Goal: Register for event/course

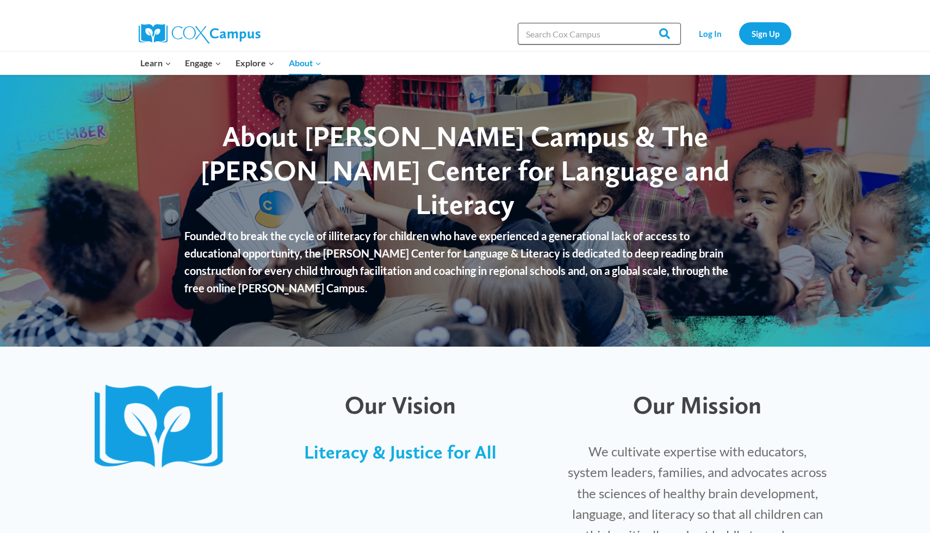
click at [539, 29] on input "Search in [URL][DOMAIN_NAME]" at bounding box center [599, 34] width 163 height 22
type input "meaningfull realods"
click at [638, 23] on input "Search" at bounding box center [659, 34] width 42 height 22
click at [709, 36] on link "Log In" at bounding box center [709, 33] width 47 height 22
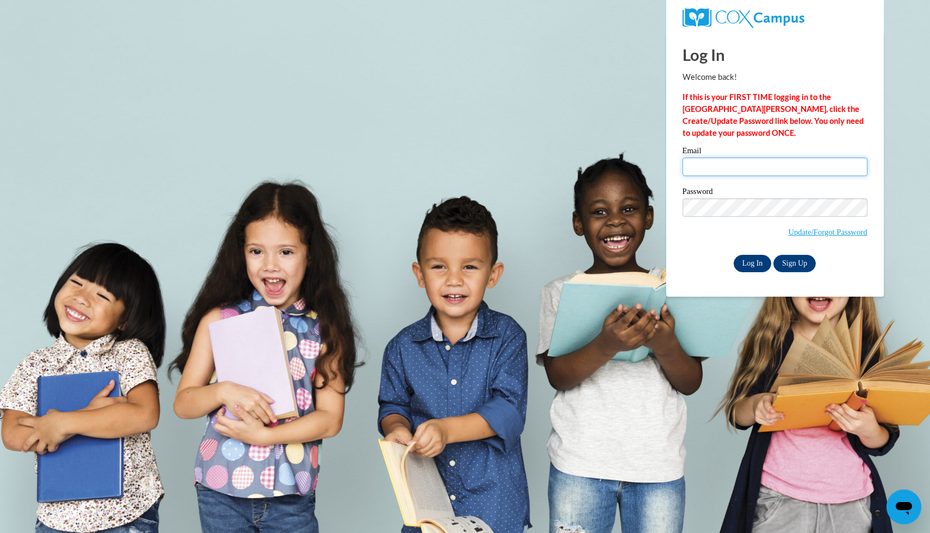
type input "kduncan@evanscountyschools.org"
click at [751, 267] on input "Log In" at bounding box center [753, 263] width 38 height 17
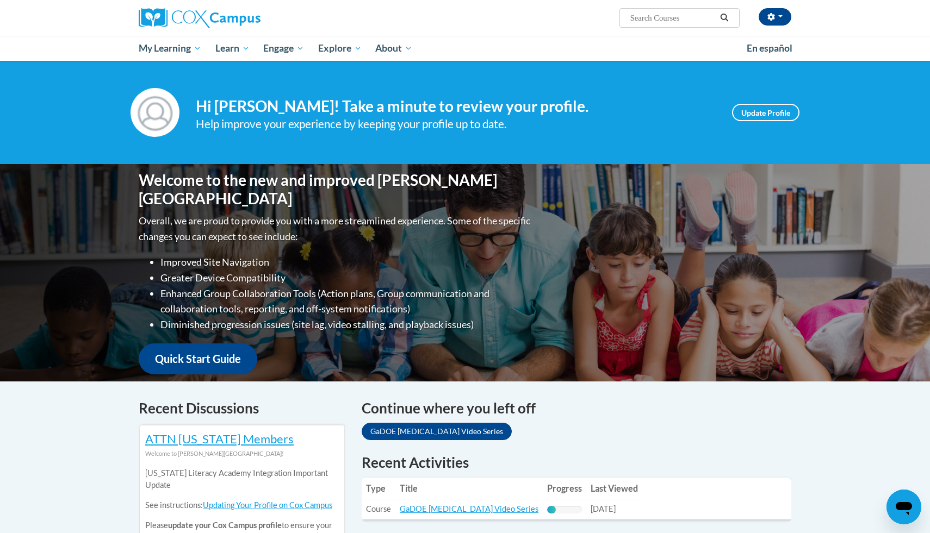
click at [651, 17] on input "Search..." at bounding box center [672, 17] width 87 height 13
paste input "Meaningful Read Alouds for Vocabulary and Oral Language Comprehension"
type input "Meaningful Read Alouds for Vocabulary and Oral Language Comprehension"
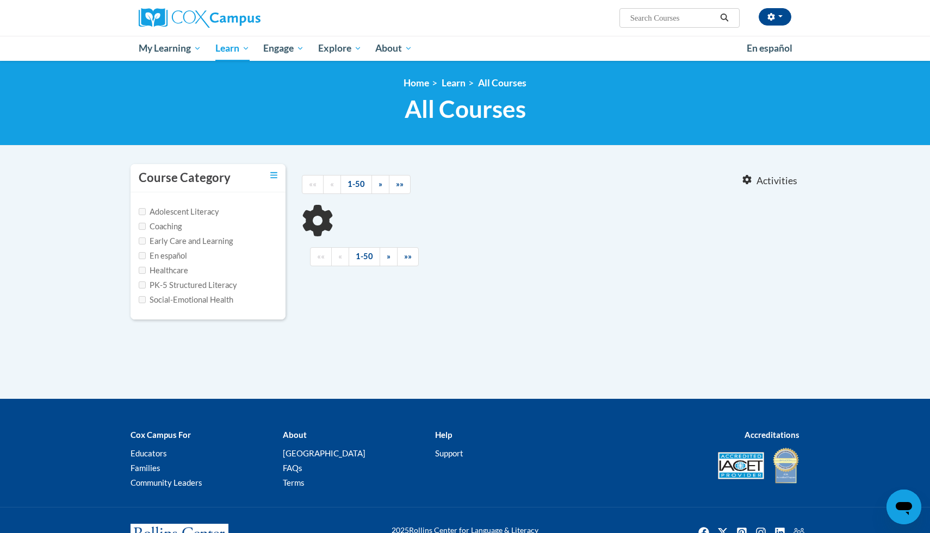
type input "Meaningful Read Alouds for Vocabulary and Oral Language Comprehension"
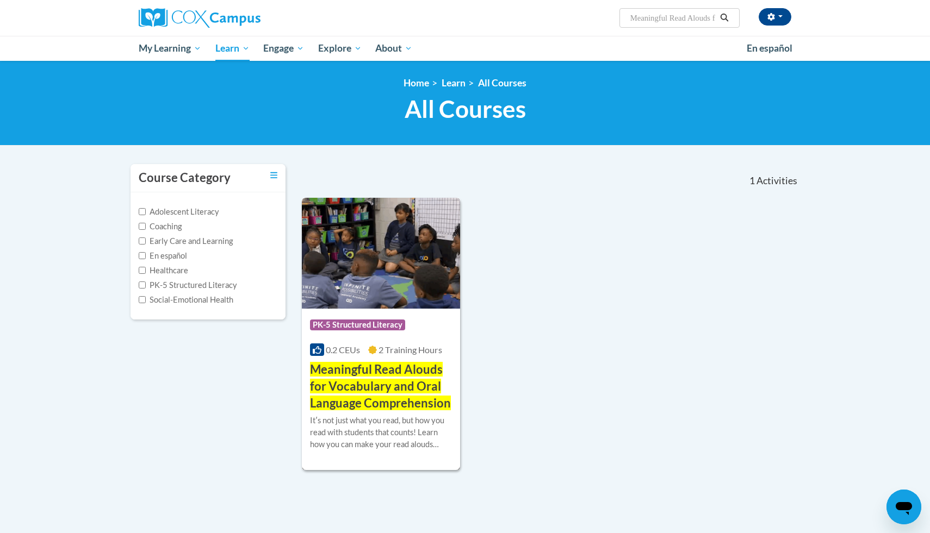
click at [419, 373] on span "Meaningful Read Alouds for Vocabulary and Oral Language Comprehension" at bounding box center [380, 386] width 141 height 48
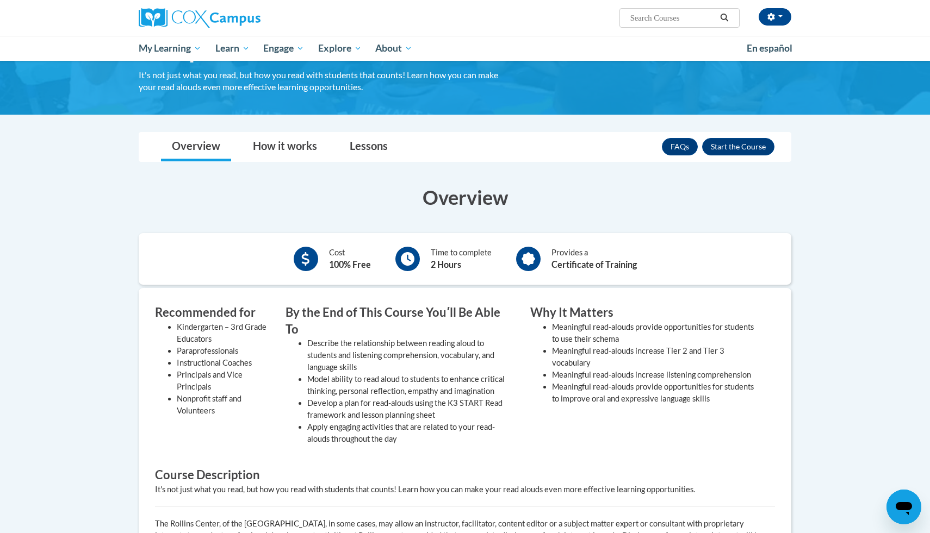
scroll to position [139, 0]
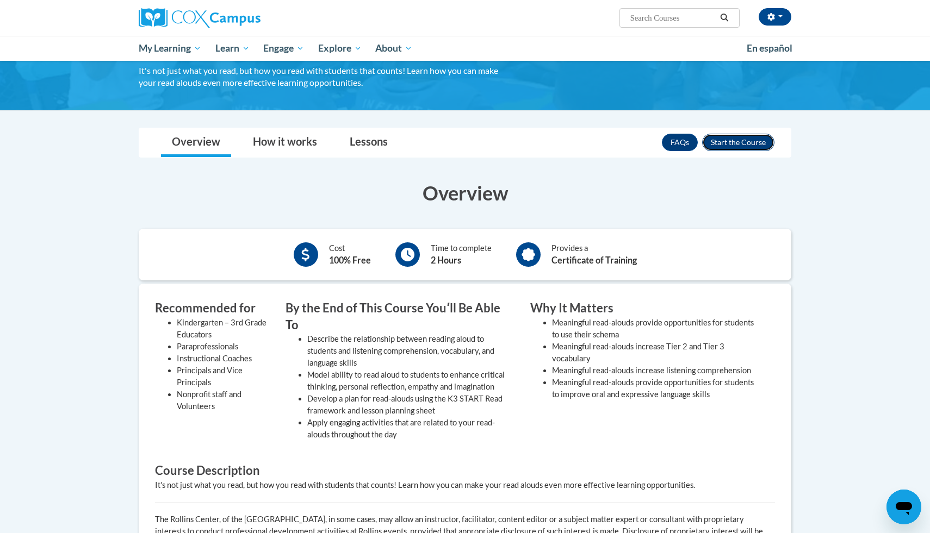
click at [714, 139] on button "Enroll" at bounding box center [738, 142] width 72 height 17
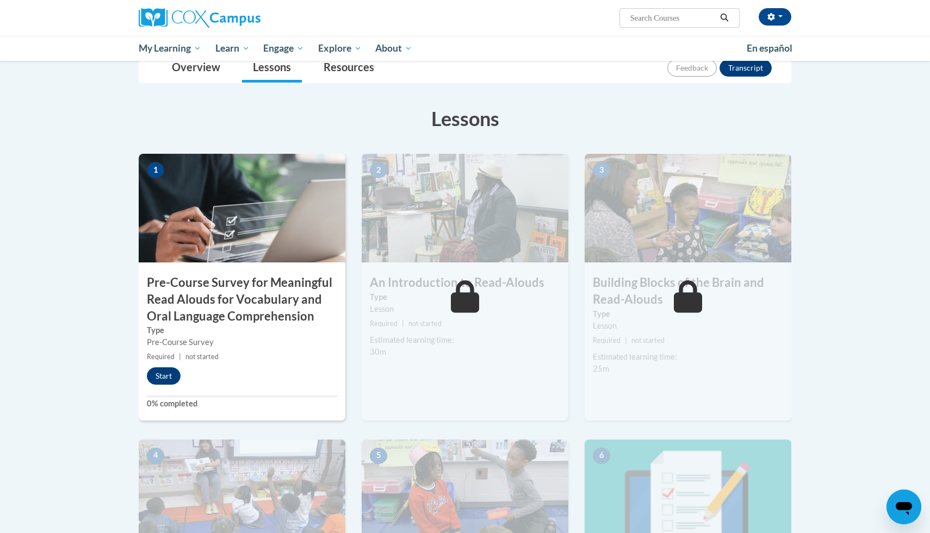
scroll to position [159, 0]
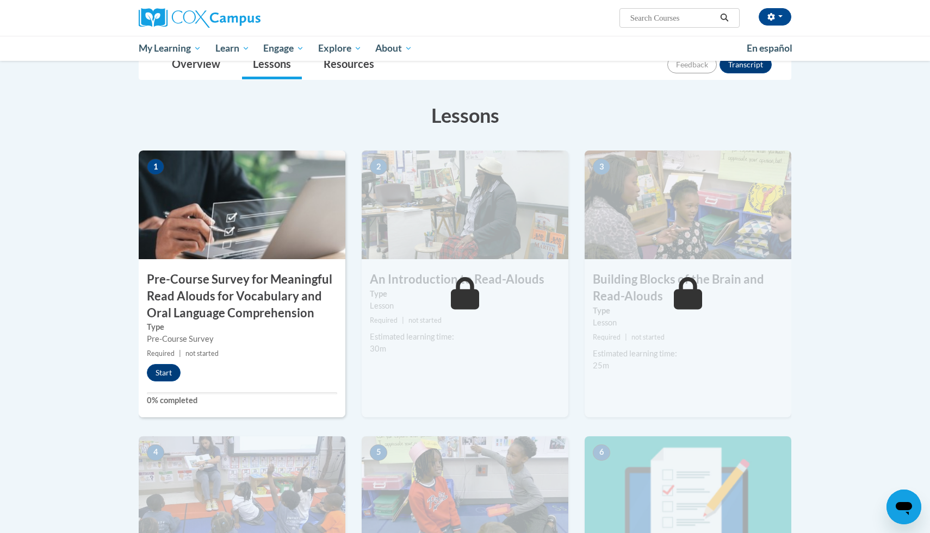
click at [289, 299] on h3 "Pre-Course Survey for Meaningful Read Alouds for Vocabulary and Oral Language C…" at bounding box center [242, 296] width 207 height 50
click at [177, 372] on button "Start" at bounding box center [164, 372] width 34 height 17
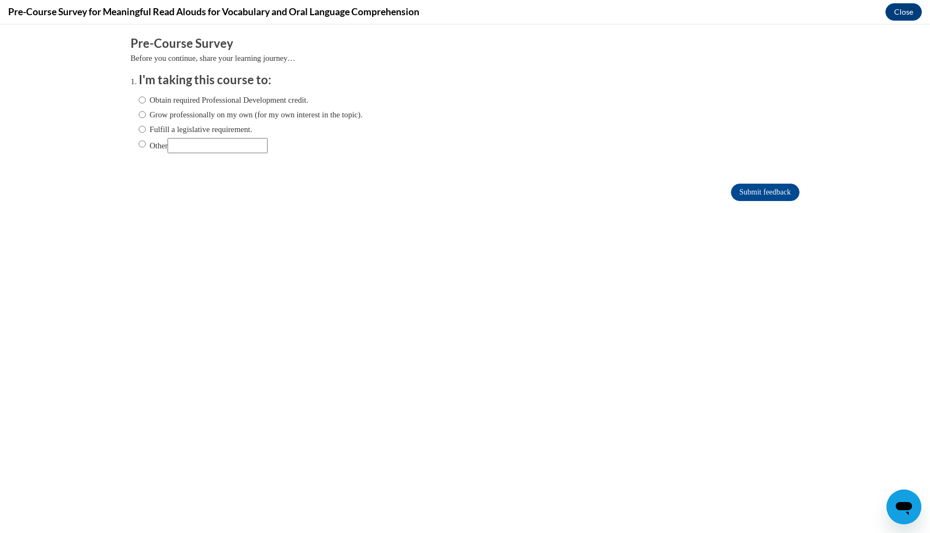
scroll to position [0, 0]
click at [141, 139] on input "Other" at bounding box center [142, 144] width 7 height 12
radio input "true"
click at [192, 149] on input "Other" at bounding box center [217, 145] width 100 height 15
type input "college"
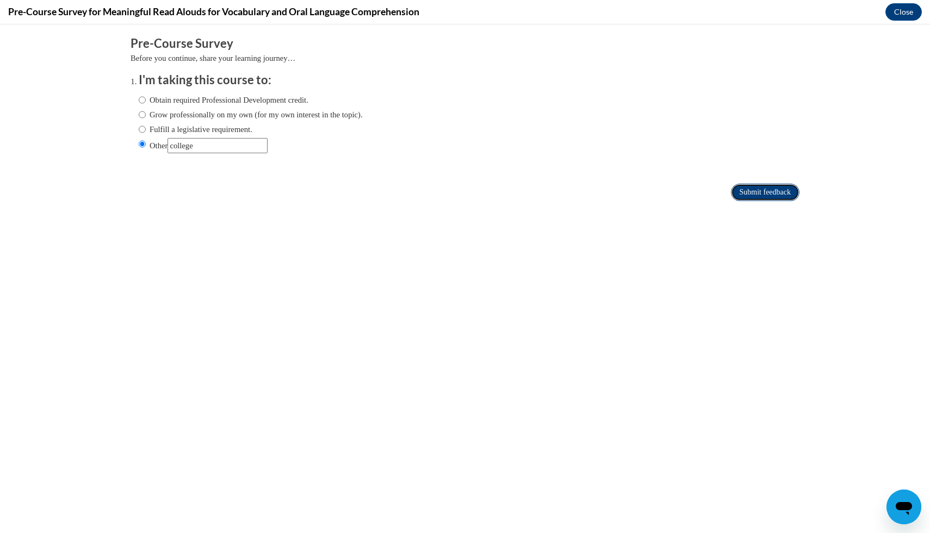
click at [752, 190] on input "Submit feedback" at bounding box center [765, 192] width 69 height 17
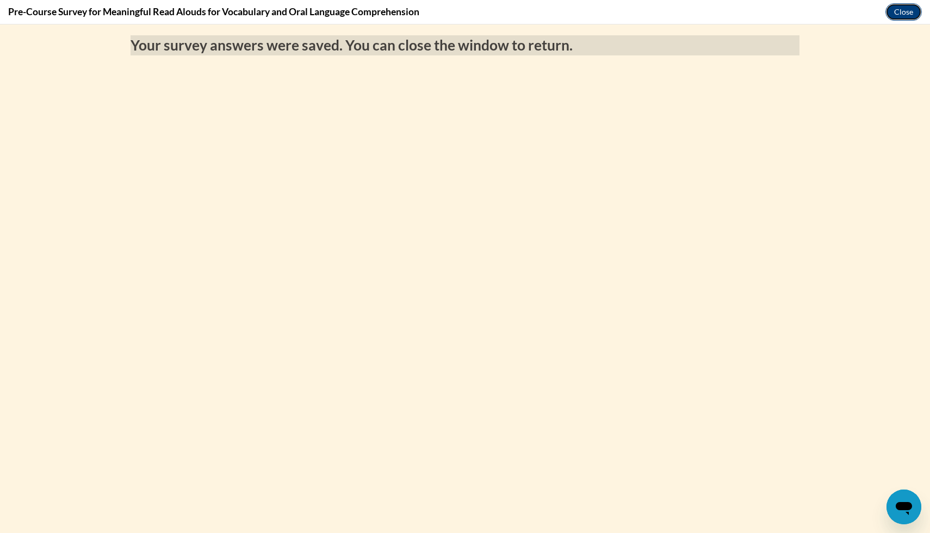
click at [898, 12] on button "Close" at bounding box center [903, 11] width 36 height 17
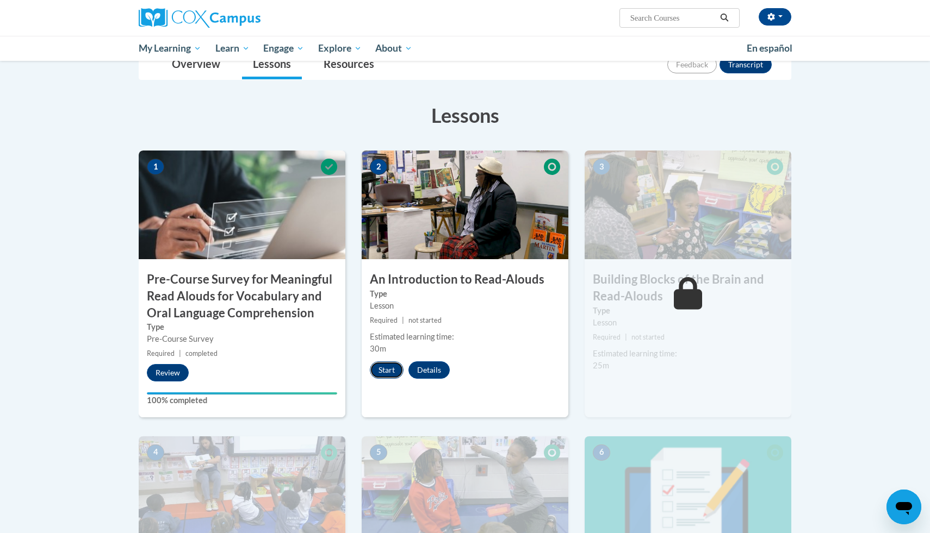
click at [387, 368] on button "Start" at bounding box center [387, 370] width 34 height 17
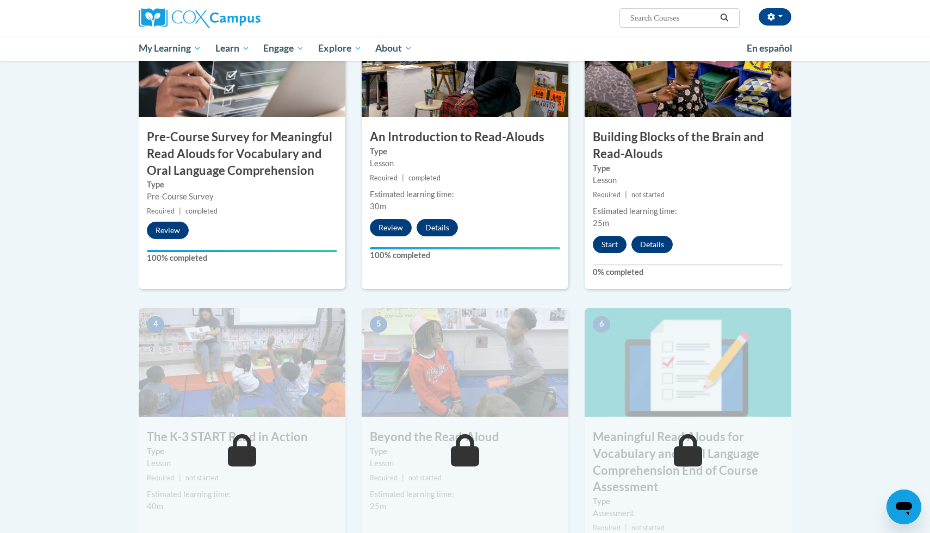
scroll to position [304, 0]
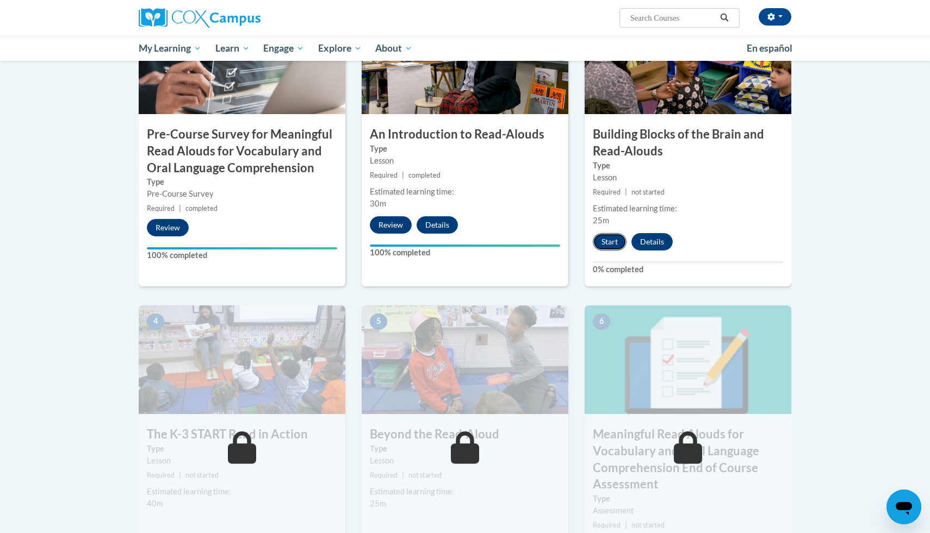
click at [615, 239] on button "Start" at bounding box center [610, 241] width 34 height 17
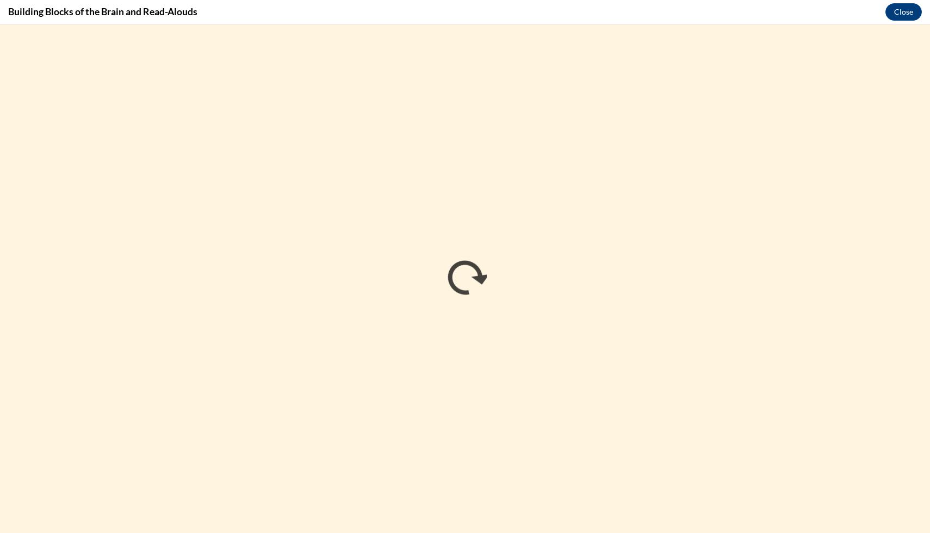
scroll to position [0, 0]
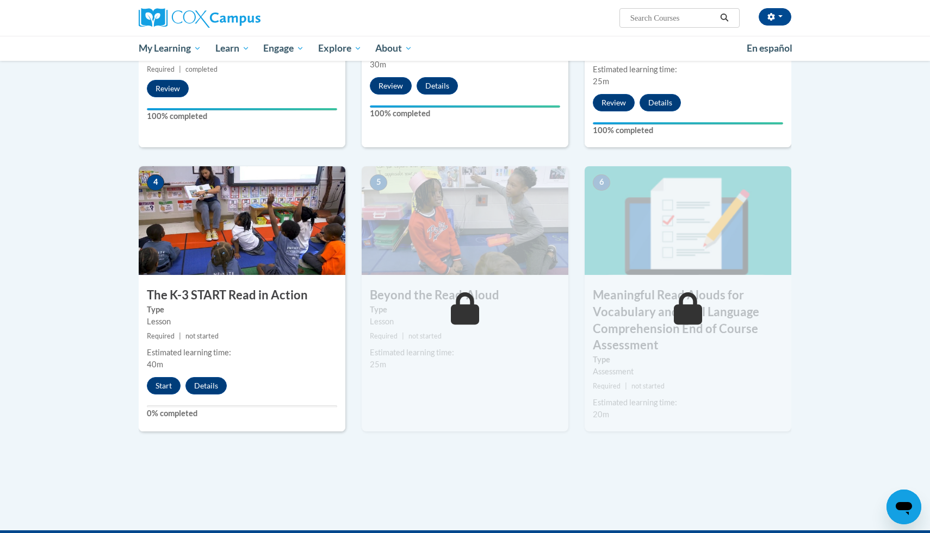
scroll to position [445, 0]
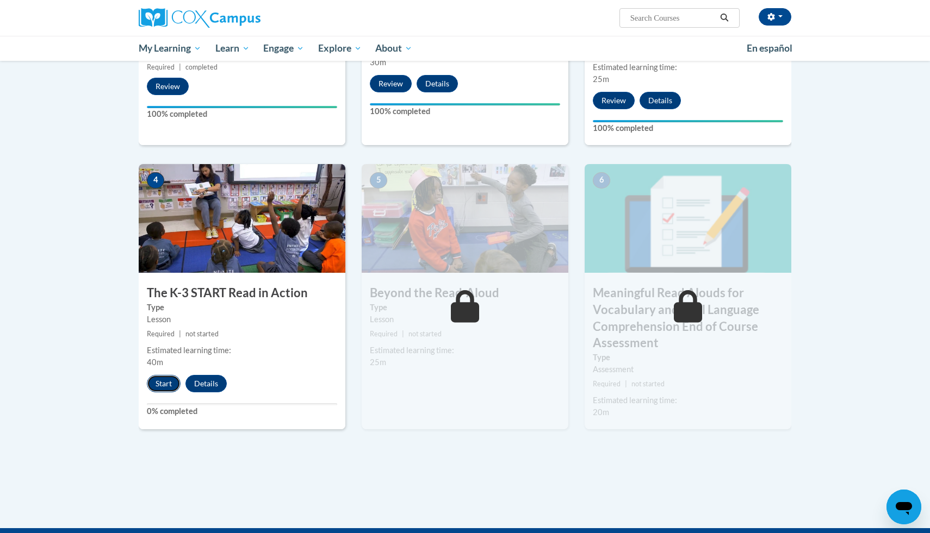
click at [164, 389] on button "Start" at bounding box center [164, 383] width 34 height 17
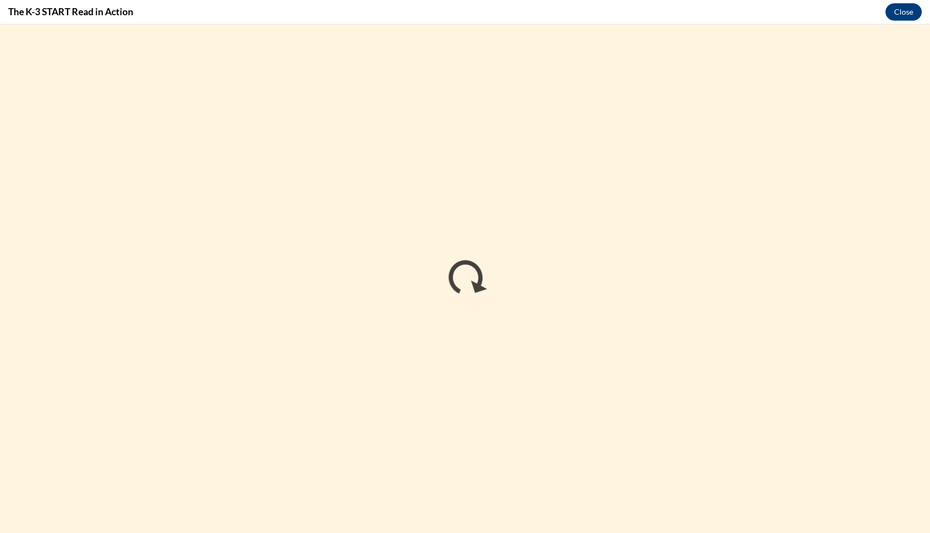
scroll to position [0, 0]
